Goal: Information Seeking & Learning: Learn about a topic

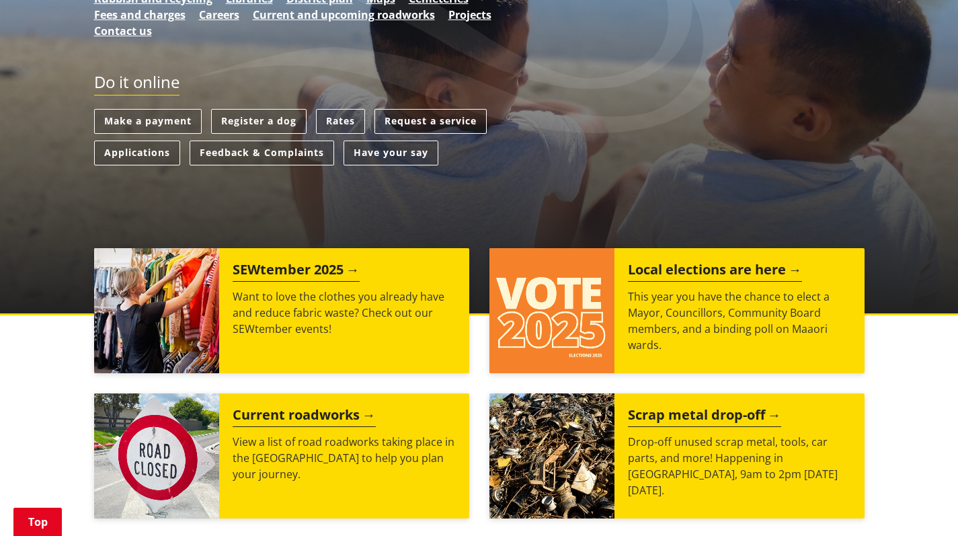
scroll to position [323, 0]
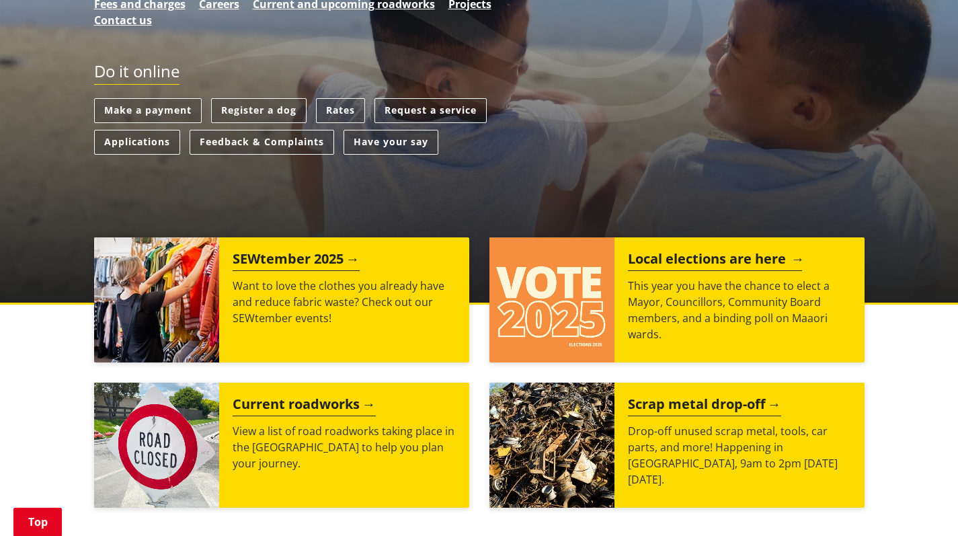
click at [682, 255] on h2 "Local elections are here" at bounding box center [715, 261] width 174 height 20
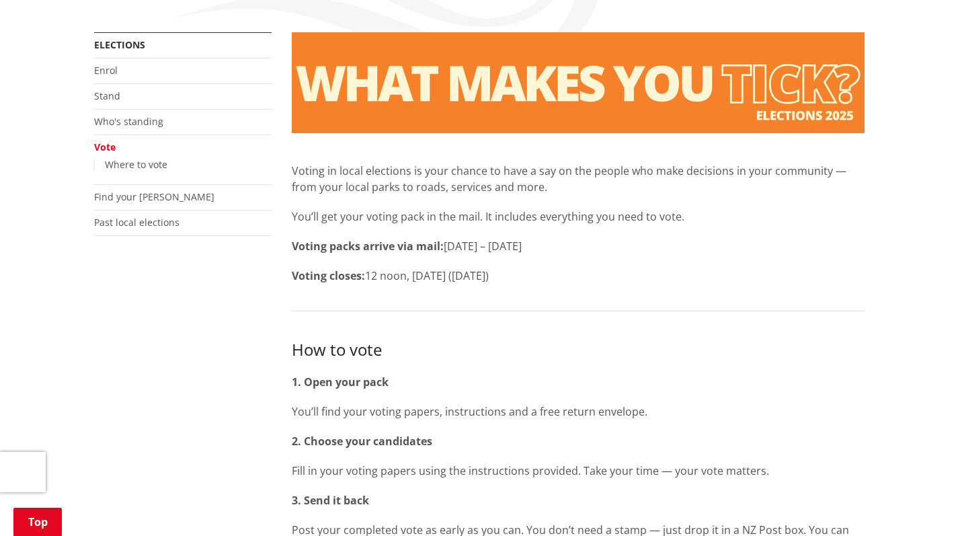
scroll to position [202, 0]
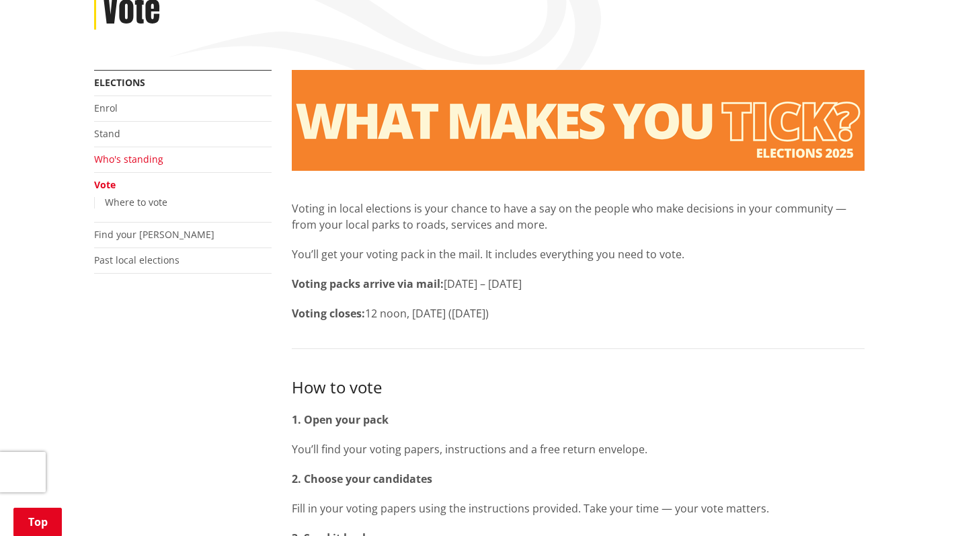
click at [116, 157] on link "Who's standing" at bounding box center [128, 159] width 69 height 13
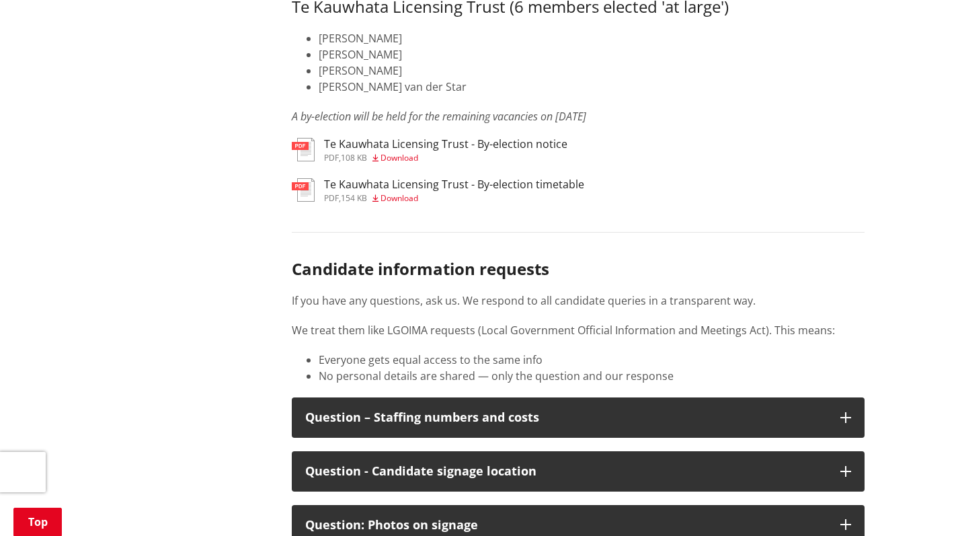
scroll to position [6792, 0]
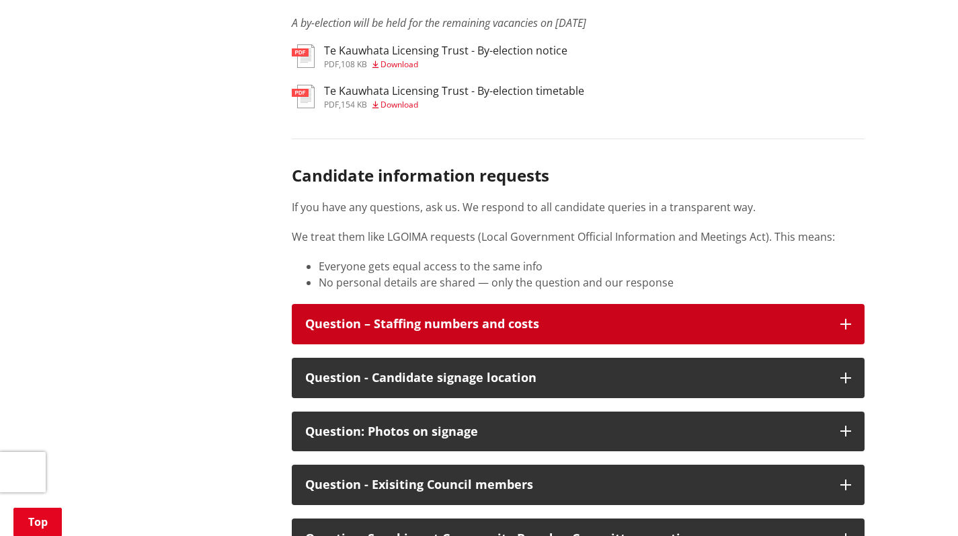
click at [842, 329] on icon "button" at bounding box center [845, 324] width 11 height 11
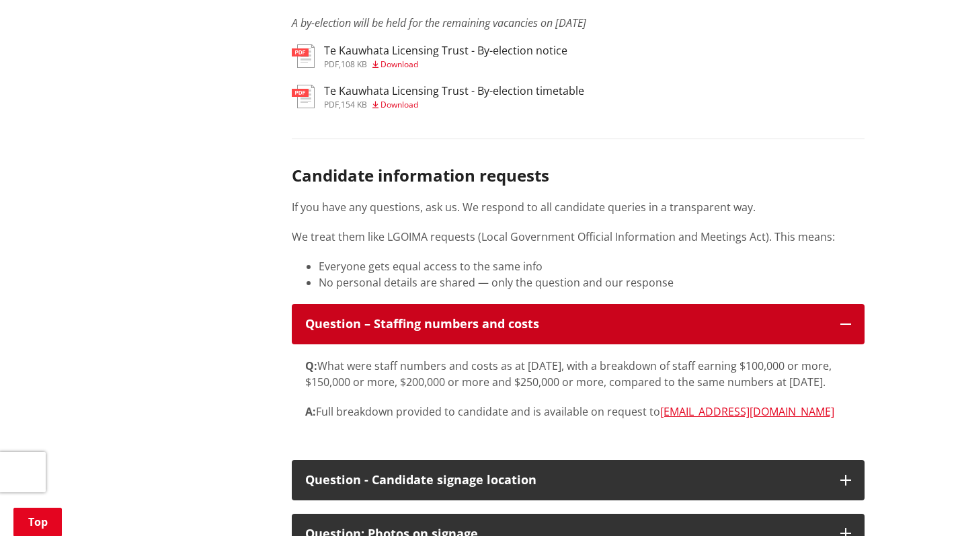
click at [846, 329] on icon "button" at bounding box center [845, 324] width 11 height 11
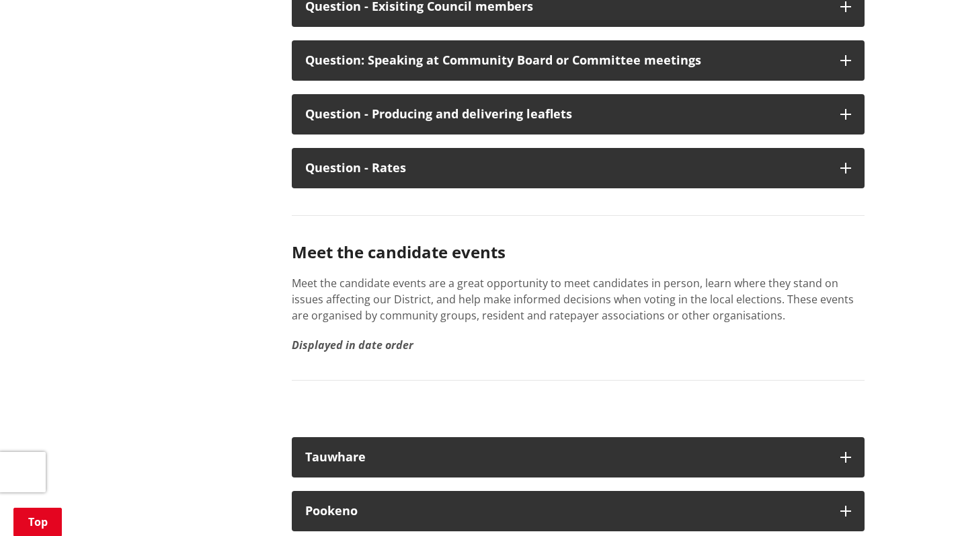
scroll to position [7212, 0]
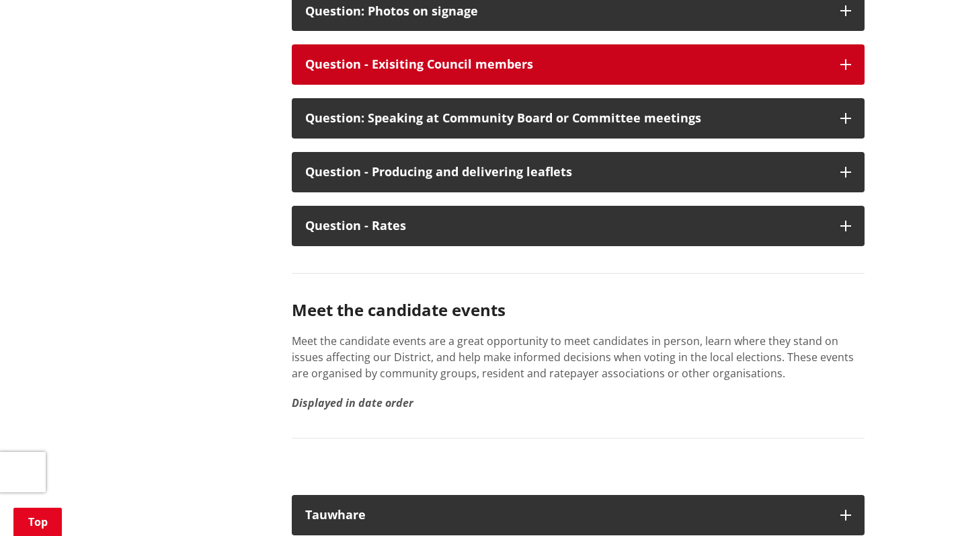
click at [842, 70] on icon "button" at bounding box center [845, 64] width 11 height 11
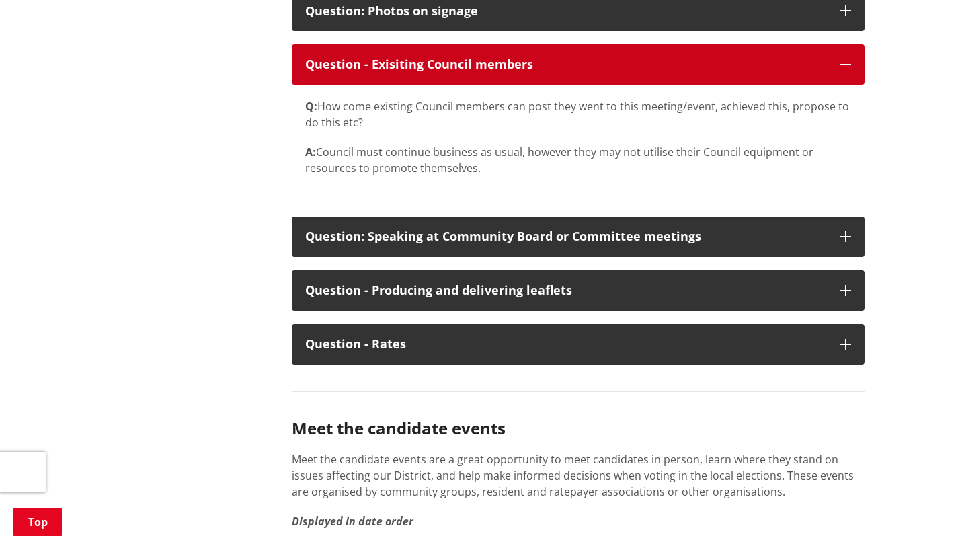
click at [846, 70] on icon "button" at bounding box center [845, 64] width 11 height 11
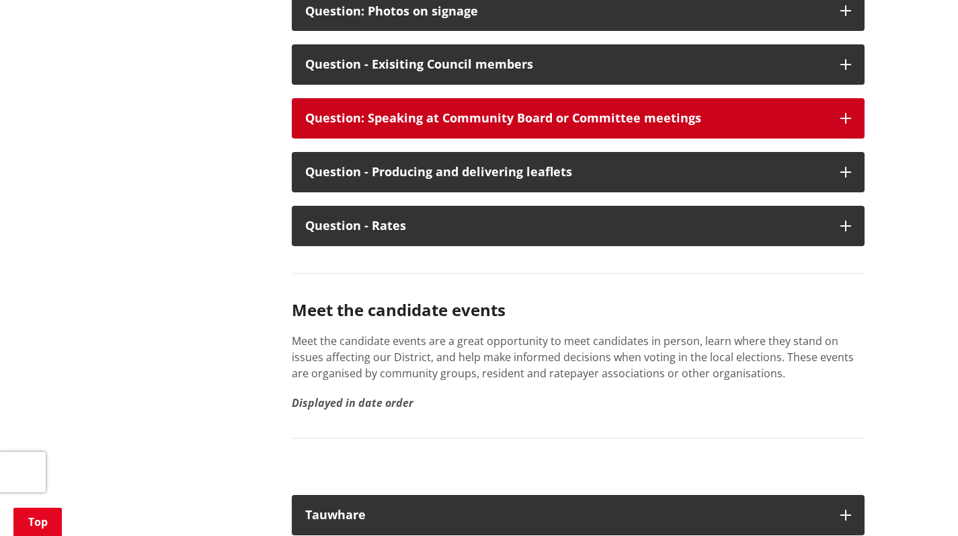
click at [846, 124] on icon "button" at bounding box center [845, 118] width 11 height 11
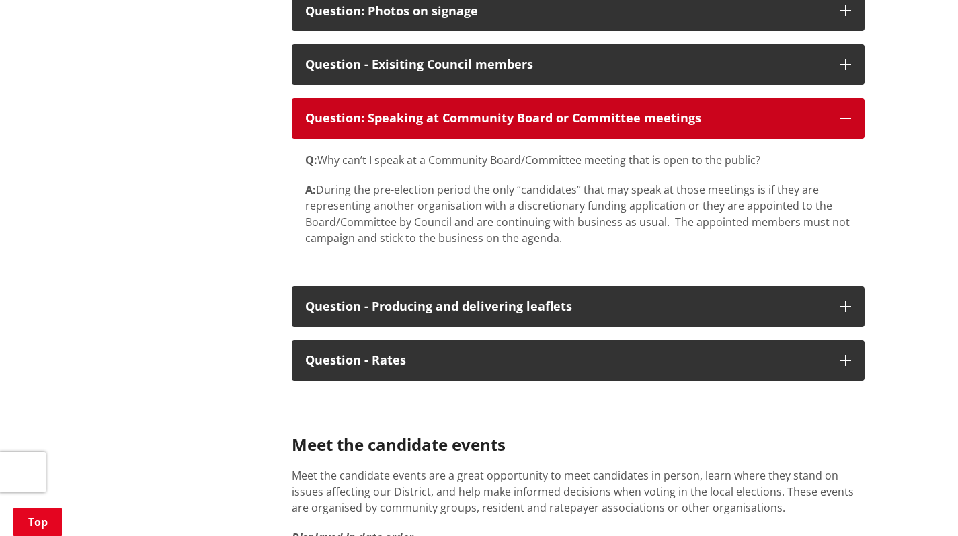
click at [845, 124] on icon "button" at bounding box center [845, 118] width 11 height 11
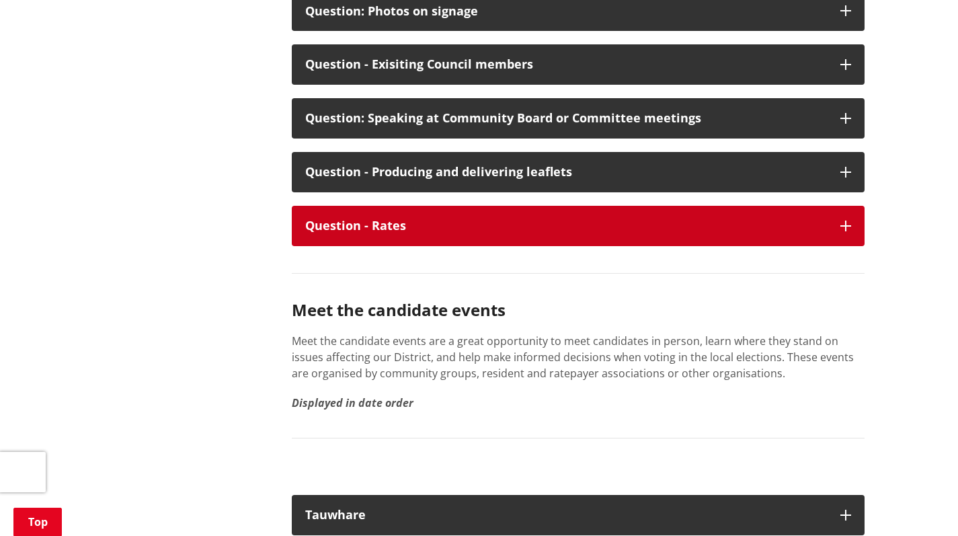
click at [847, 246] on button "Question - Rates" at bounding box center [578, 226] width 573 height 40
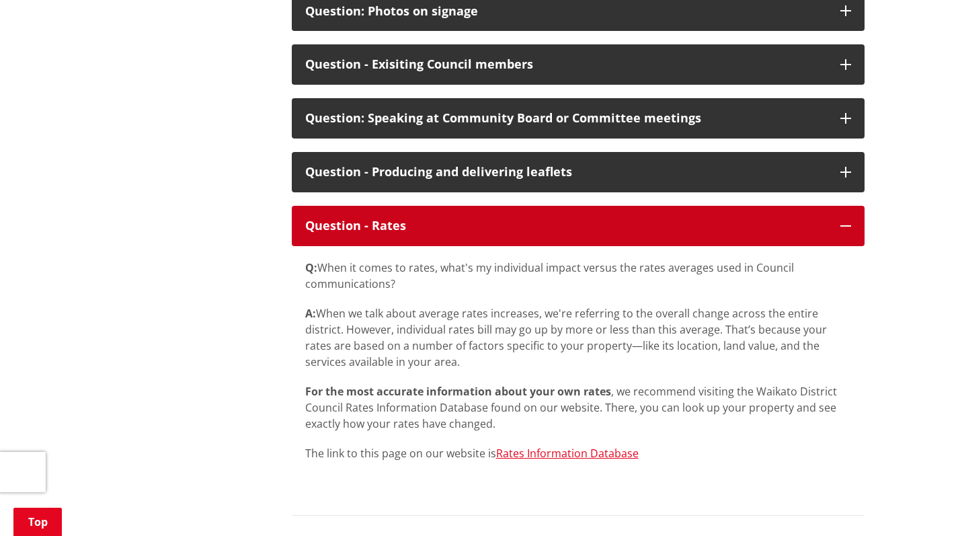
click at [845, 231] on icon "button" at bounding box center [845, 226] width 11 height 11
